Goal: Information Seeking & Learning: Check status

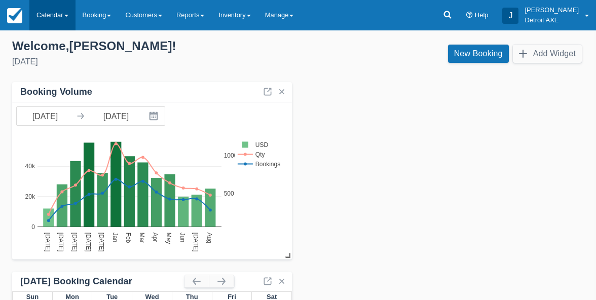
click at [51, 18] on link "Calendar" at bounding box center [52, 15] width 46 height 30
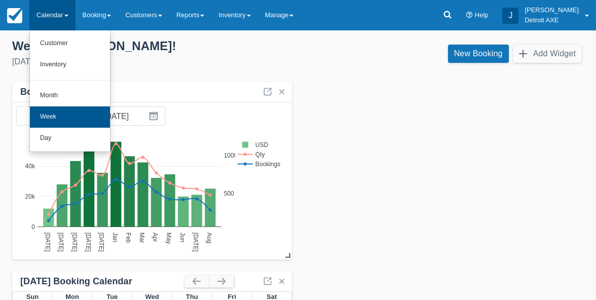
click at [61, 116] on link "Week" at bounding box center [70, 116] width 80 height 21
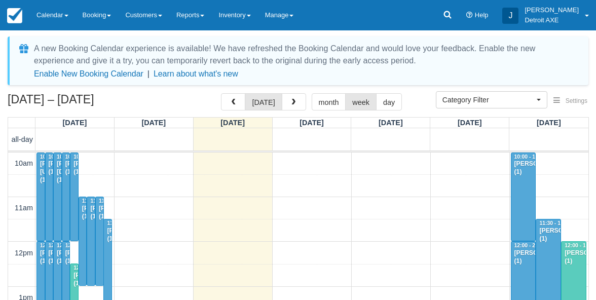
select select
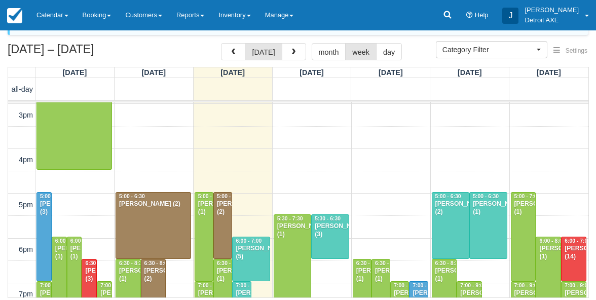
scroll to position [50, 0]
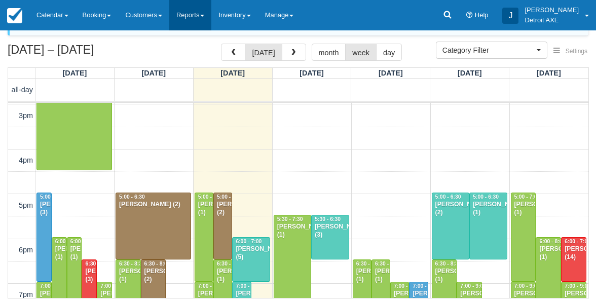
click at [206, 13] on link "Reports" at bounding box center [190, 15] width 42 height 30
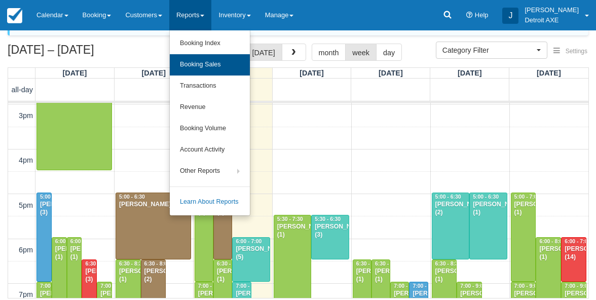
click at [207, 65] on link "Booking Sales" at bounding box center [210, 64] width 80 height 21
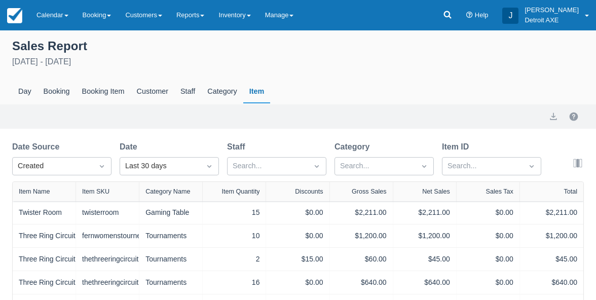
select select "20"
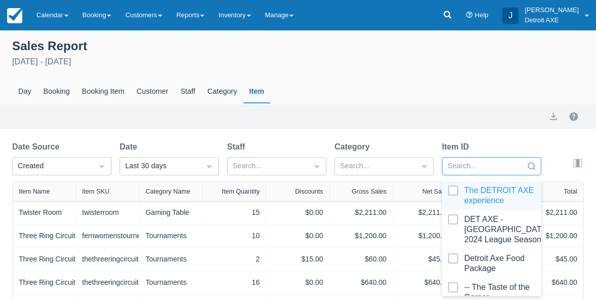
click at [470, 170] on div "option The DETROIT AXE experience focused, 1 of 102. 102 results available. Use…" at bounding box center [491, 166] width 99 height 18
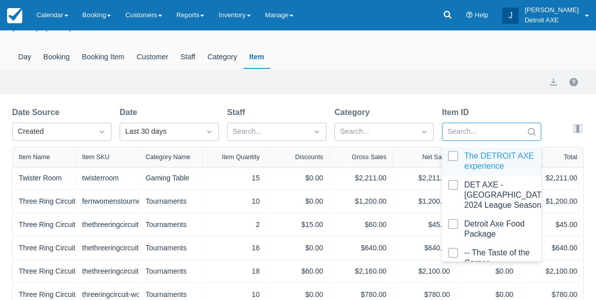
scroll to position [34, 0]
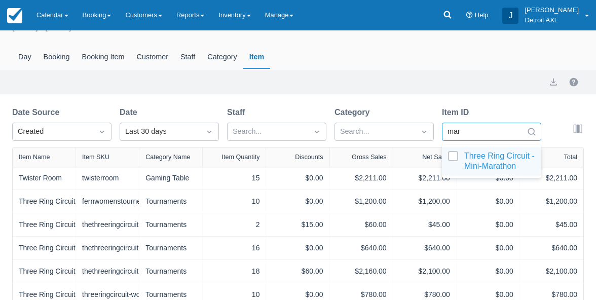
type input "mara"
click at [467, 157] on div at bounding box center [491, 161] width 87 height 20
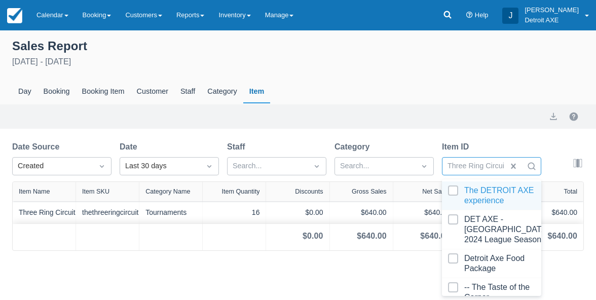
click at [426, 142] on div "Category" at bounding box center [384, 147] width 99 height 12
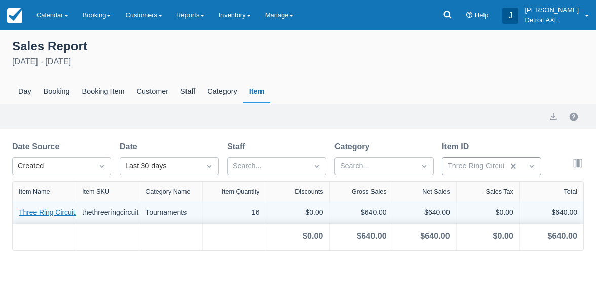
click at [50, 212] on link "Three Ring Circuit - Mini-Marathon" at bounding box center [72, 212] width 107 height 11
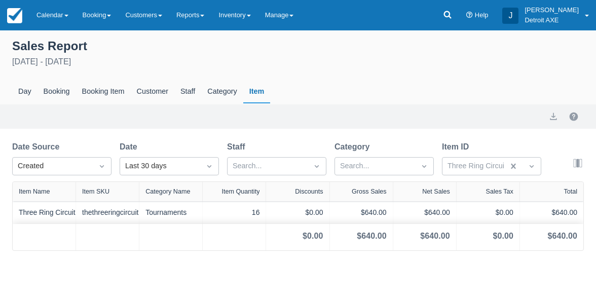
click at [250, 189] on div "Item Quantity" at bounding box center [241, 191] width 38 height 7
click at [250, 189] on div "Item Quantity" at bounding box center [239, 192] width 41 height 7
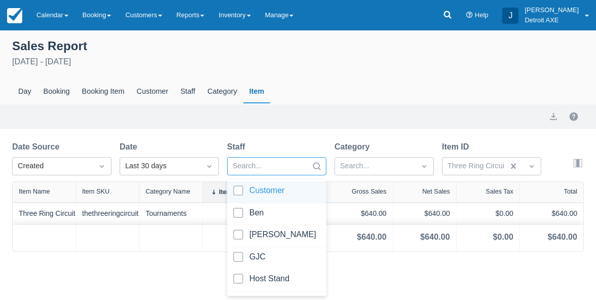
click at [305, 170] on div "Search..." at bounding box center [268, 166] width 80 height 16
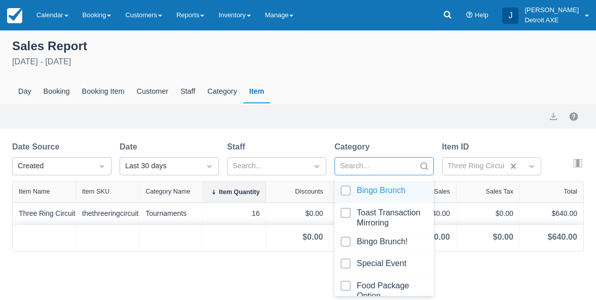
click at [362, 171] on div at bounding box center [375, 166] width 70 height 13
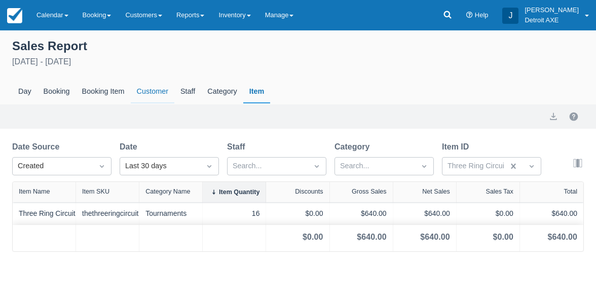
click at [131, 92] on div "Customer" at bounding box center [153, 91] width 44 height 23
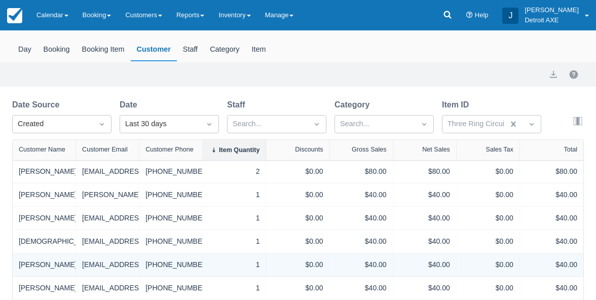
scroll to position [31, 0]
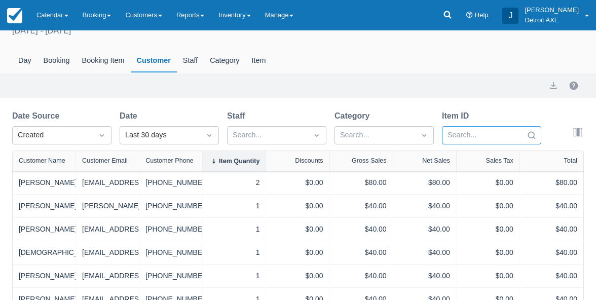
type input "s"
select select "20"
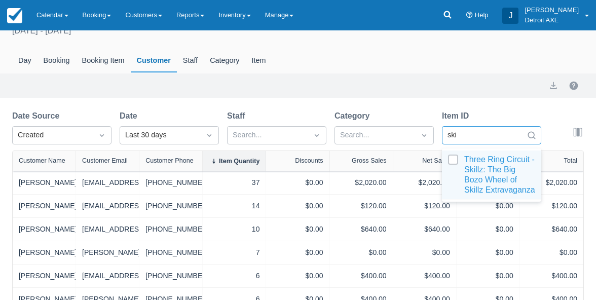
type input "skil"
select select "20"
click at [484, 162] on div at bounding box center [491, 175] width 87 height 41
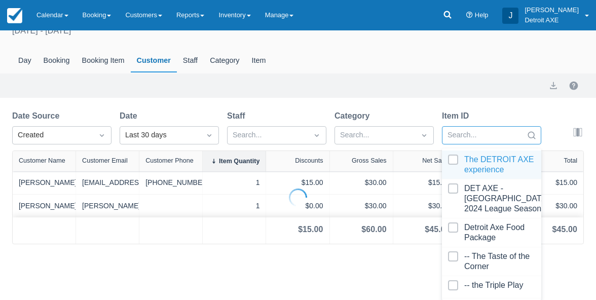
select select "20"
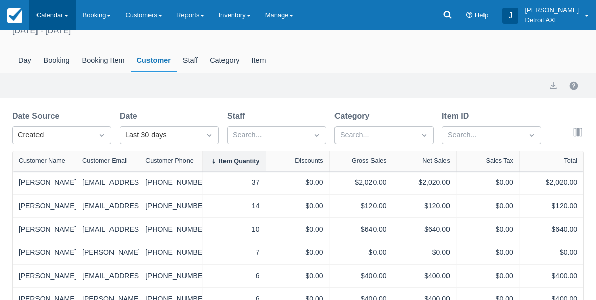
click at [48, 21] on link "Calendar" at bounding box center [52, 15] width 46 height 30
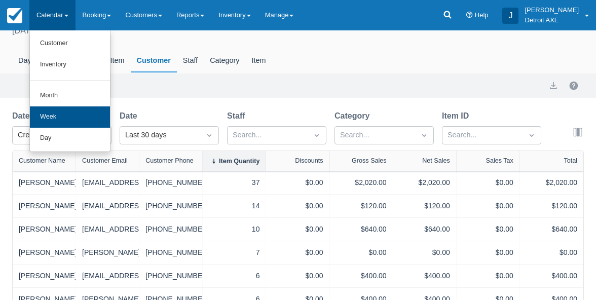
click at [74, 121] on link "Week" at bounding box center [70, 116] width 80 height 21
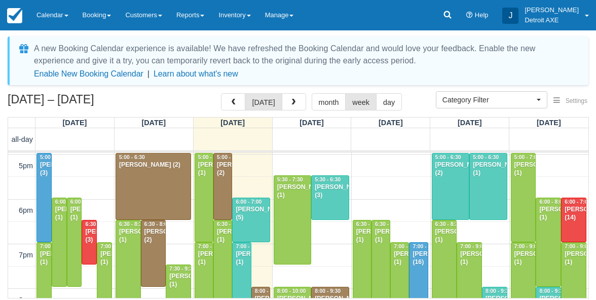
scroll to position [411, 0]
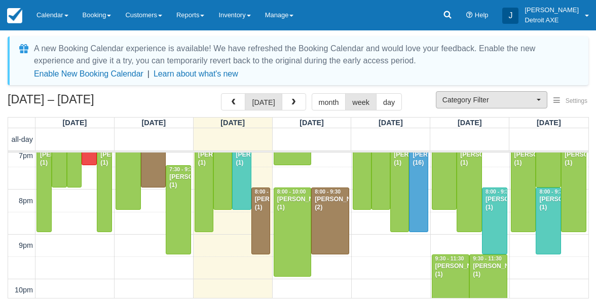
click at [472, 92] on button "Category Filter" at bounding box center [492, 99] width 112 height 17
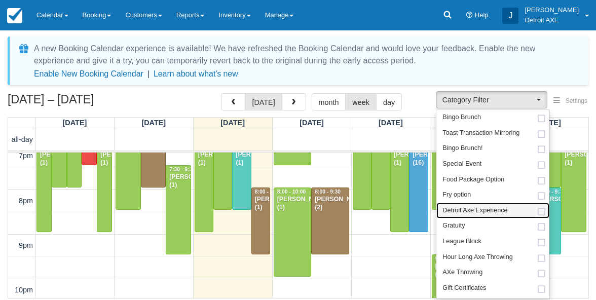
click at [489, 210] on span "Detroit Axe Experience" at bounding box center [475, 210] width 65 height 9
select select "14"
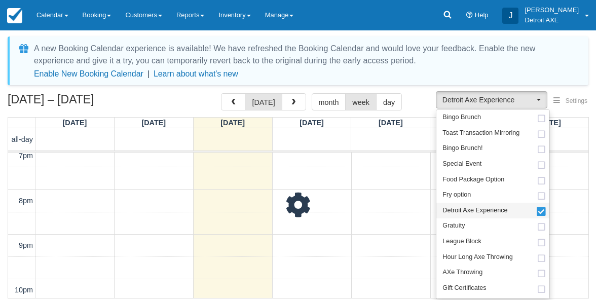
scroll to position [411, 0]
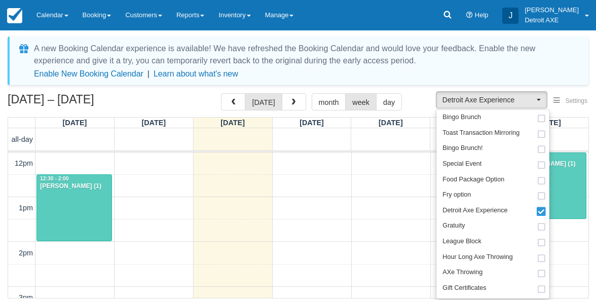
scroll to position [367, 0]
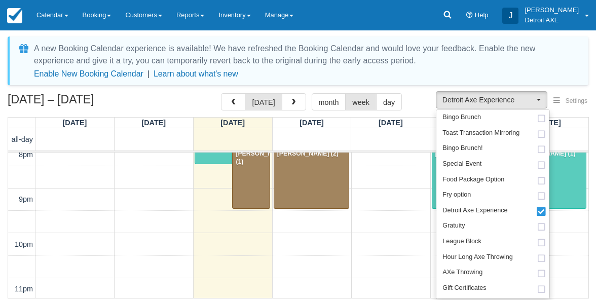
click at [425, 107] on div "Aug 17 – 23, 2025 today month week day" at bounding box center [298, 104] width 581 height 22
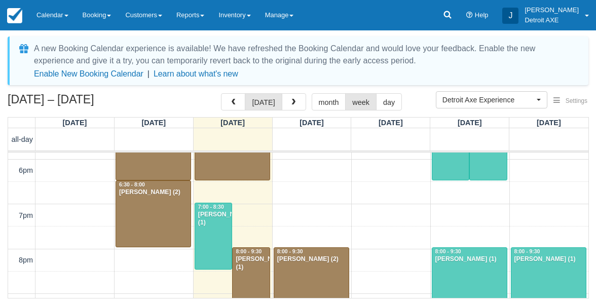
scroll to position [232, 0]
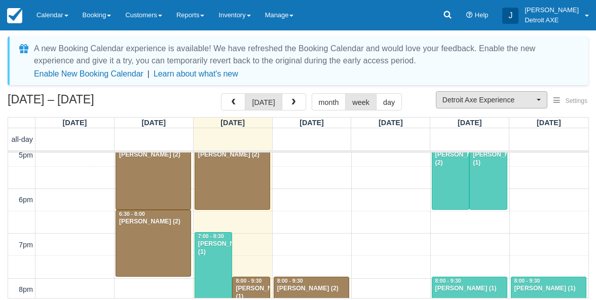
click at [479, 99] on span "Detroit Axe Experience" at bounding box center [489, 100] width 92 height 10
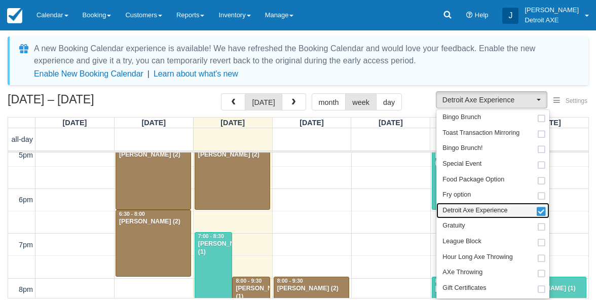
click at [500, 206] on span "Detroit Axe Experience" at bounding box center [475, 210] width 65 height 9
select select
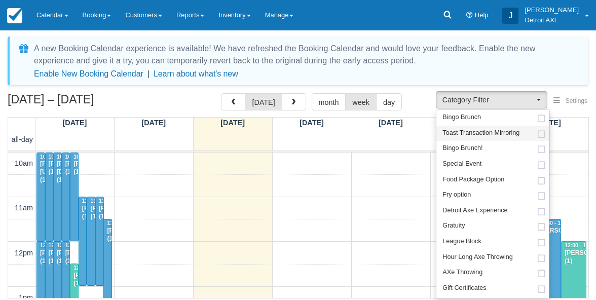
scroll to position [232, 0]
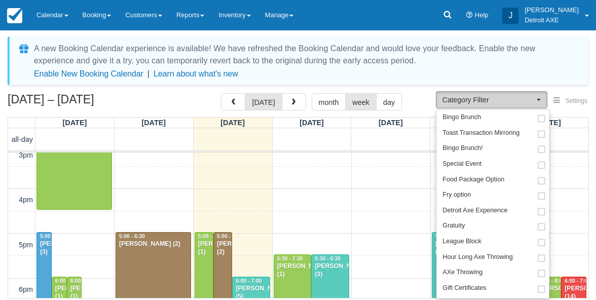
click at [499, 97] on span "Category Filter" at bounding box center [489, 100] width 92 height 10
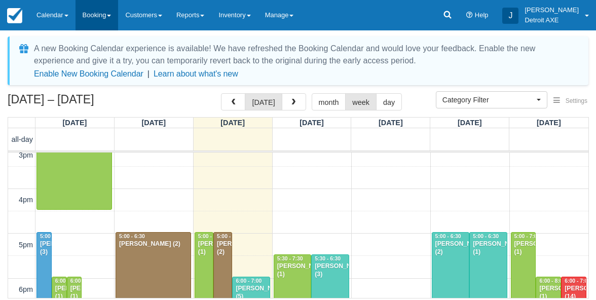
click at [108, 18] on link "Booking" at bounding box center [97, 15] width 43 height 30
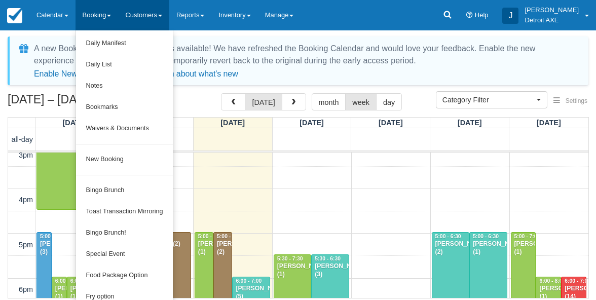
click at [160, 20] on link "Customers" at bounding box center [143, 15] width 51 height 30
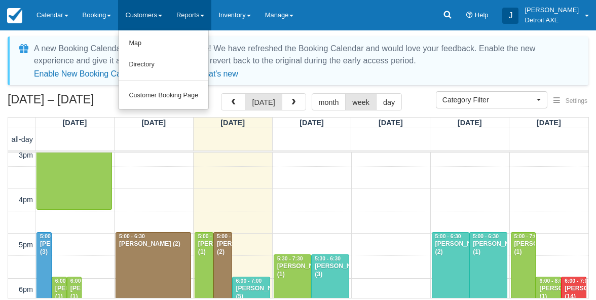
click at [194, 14] on link "Reports" at bounding box center [190, 15] width 42 height 30
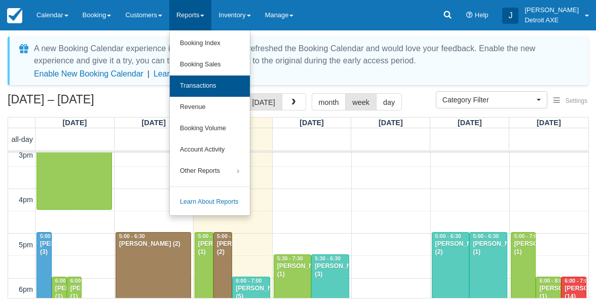
click at [216, 87] on link "Transactions" at bounding box center [210, 86] width 80 height 21
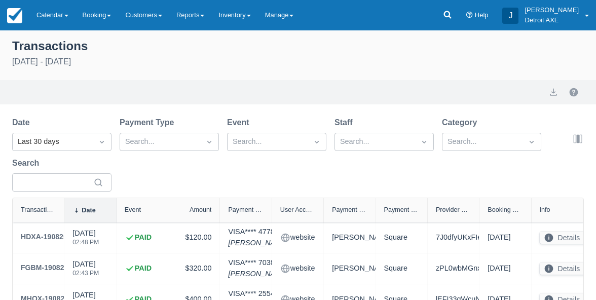
select select "10"
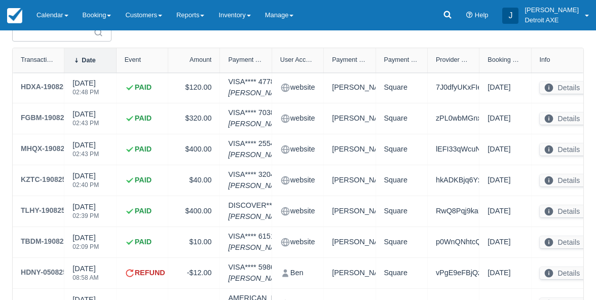
scroll to position [170, 0]
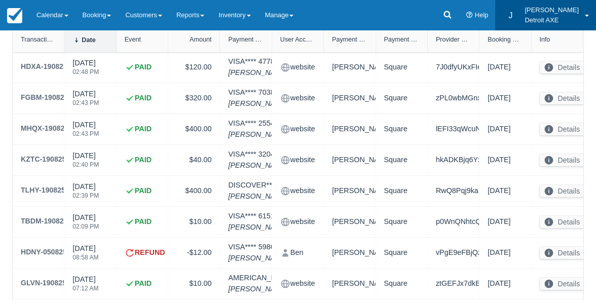
click at [580, 23] on link "J Jemmi Detroit AXE" at bounding box center [545, 15] width 101 height 30
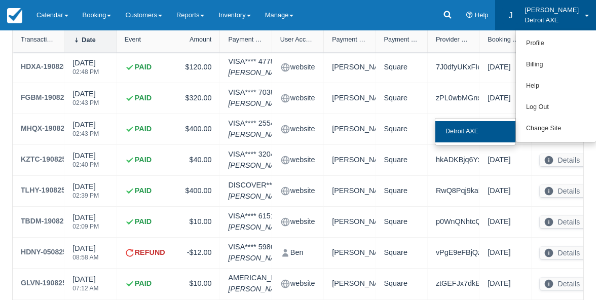
click at [483, 135] on link "Detroit AXE" at bounding box center [475, 131] width 80 height 21
